Goal: Transaction & Acquisition: Book appointment/travel/reservation

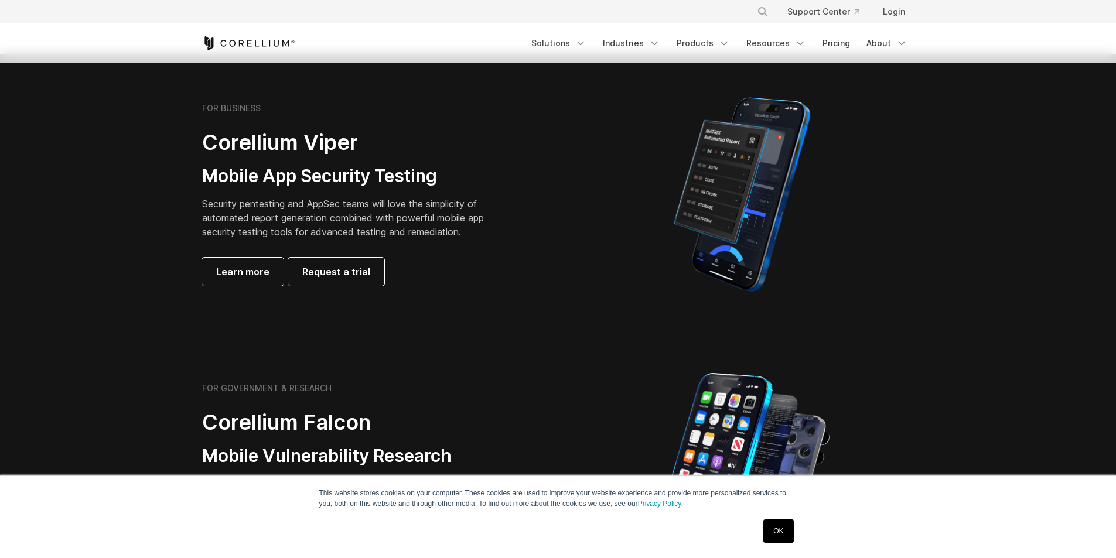
scroll to position [234, 0]
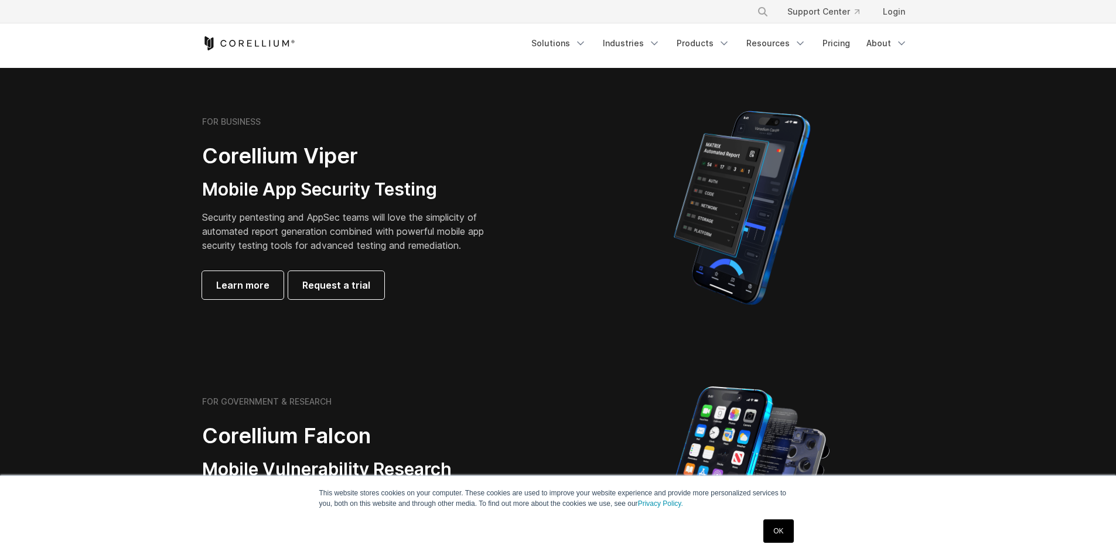
click at [785, 528] on link "OK" at bounding box center [778, 530] width 30 height 23
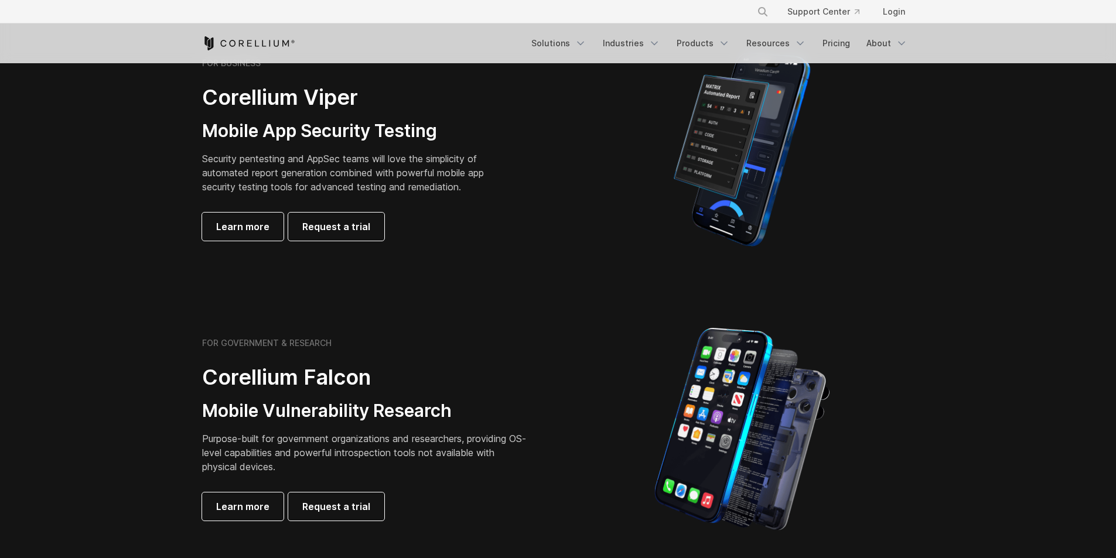
scroll to position [0, 0]
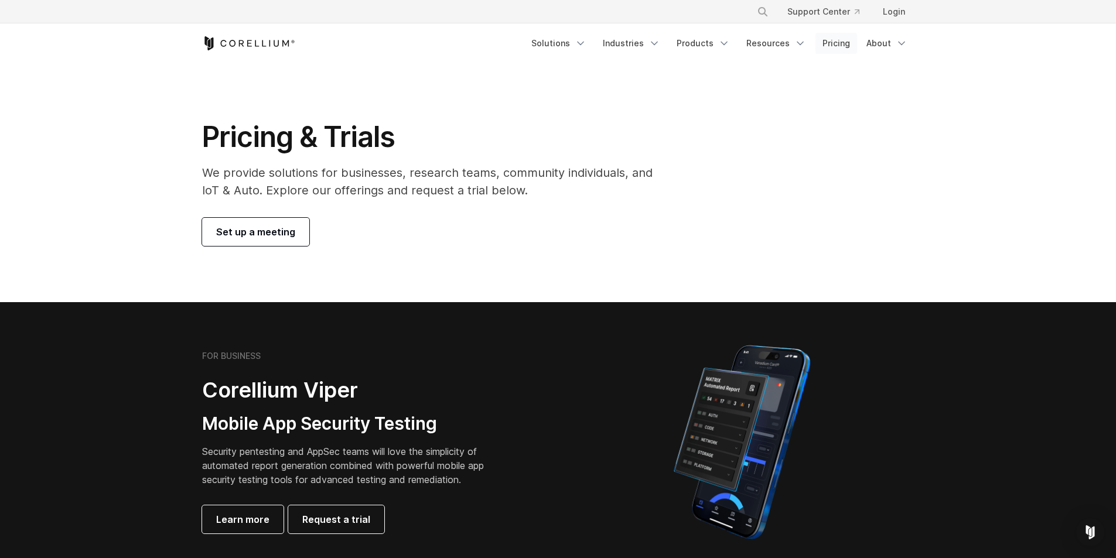
click at [843, 44] on link "Pricing" at bounding box center [836, 43] width 42 height 21
click at [254, 220] on link "Set up a meeting" at bounding box center [255, 232] width 107 height 28
